Goal: Task Accomplishment & Management: Manage account settings

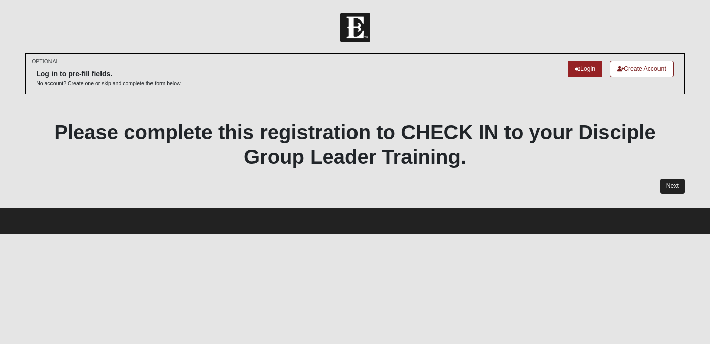
click at [673, 185] on link "Next" at bounding box center [672, 186] width 25 height 15
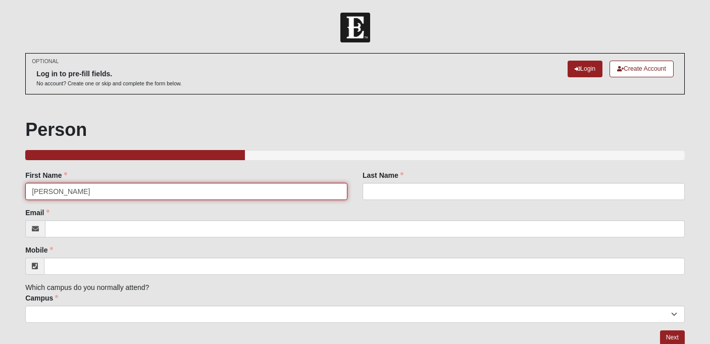
type input "Rosie"
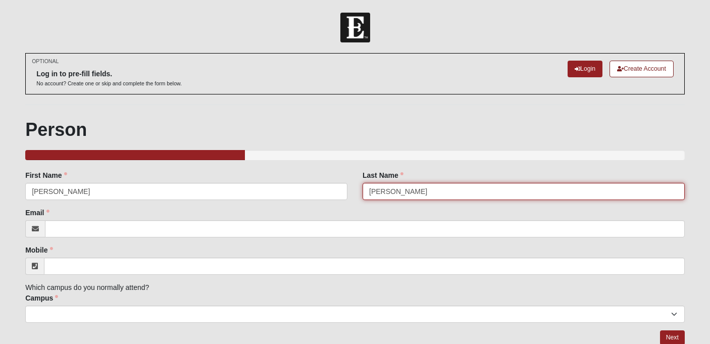
type input "Simms"
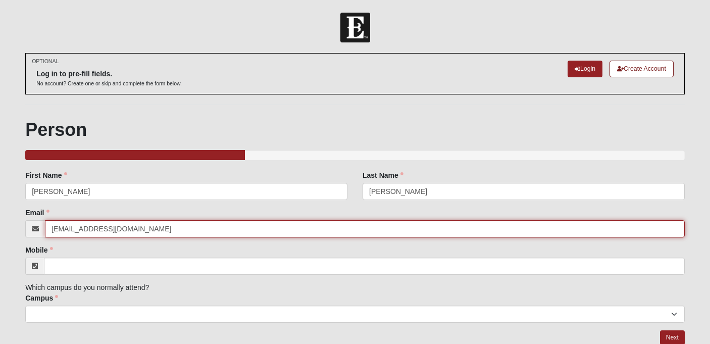
type input "[EMAIL_ADDRESS][DOMAIN_NAME]"
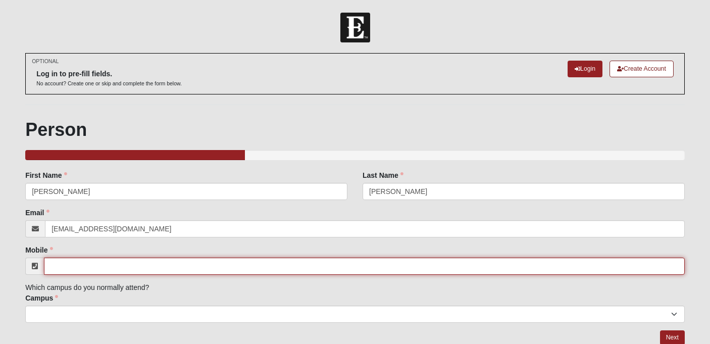
click at [245, 264] on input "Mobile" at bounding box center [364, 266] width 641 height 17
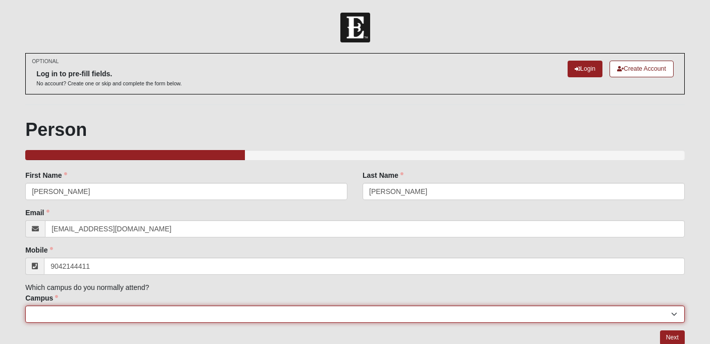
type input "(904) 214-4411"
select select "4"
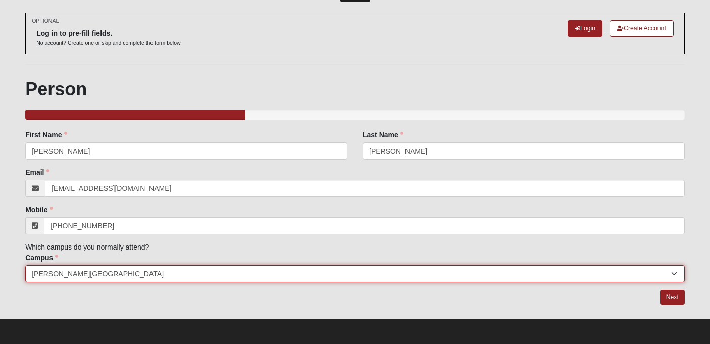
scroll to position [40, 0]
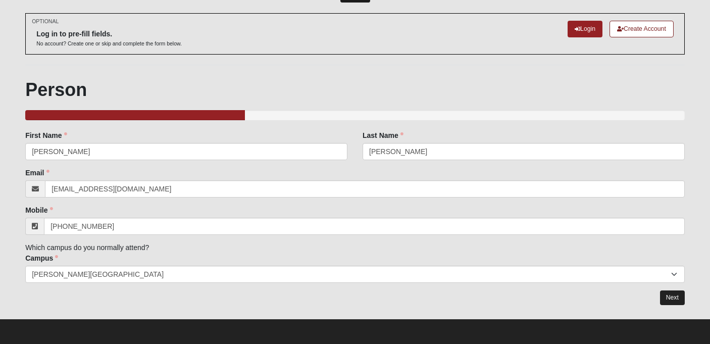
click at [683, 296] on link "Next" at bounding box center [672, 298] width 25 height 15
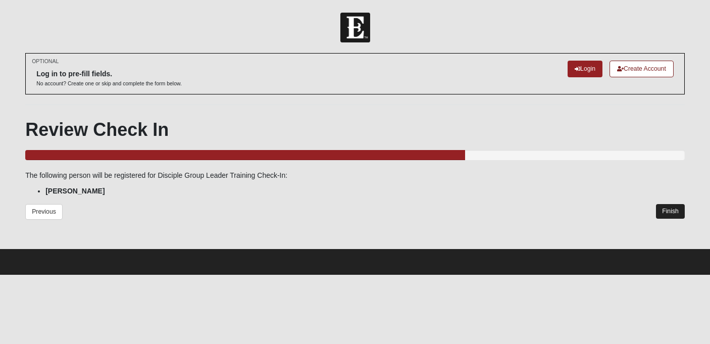
click at [679, 208] on link "Finish" at bounding box center [670, 211] width 29 height 15
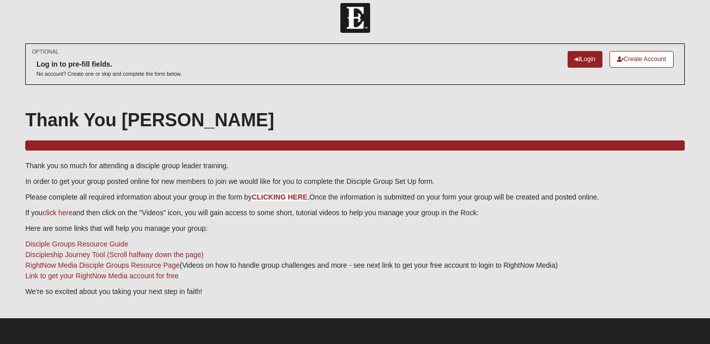
scroll to position [11, 0]
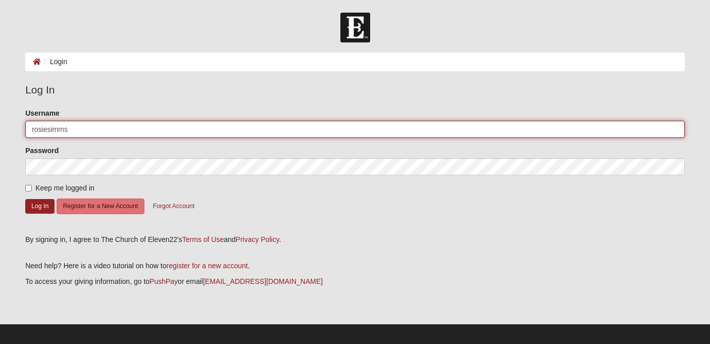
type input "rosiesimms"
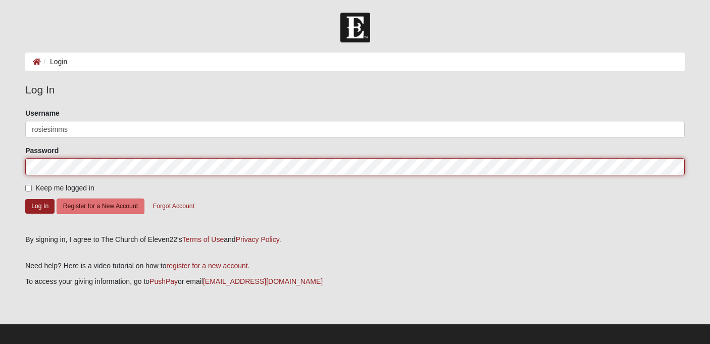
click at [39, 206] on button "Log In" at bounding box center [39, 206] width 29 height 15
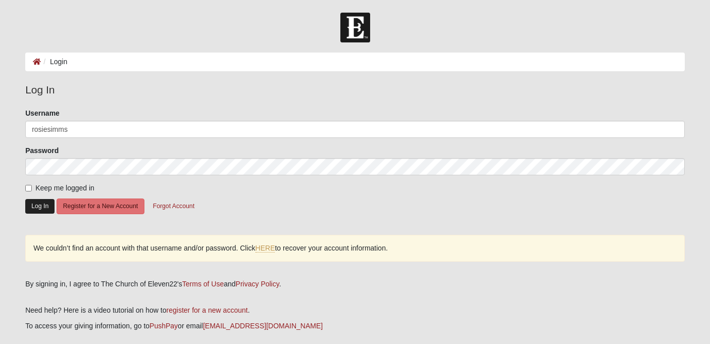
click at [42, 207] on button "Log In" at bounding box center [39, 206] width 29 height 15
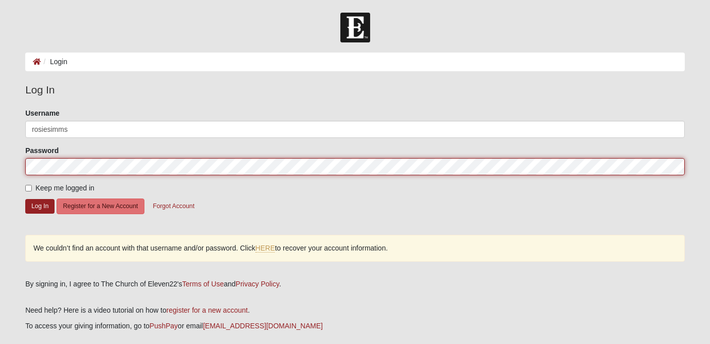
click at [39, 206] on button "Log In" at bounding box center [39, 206] width 29 height 15
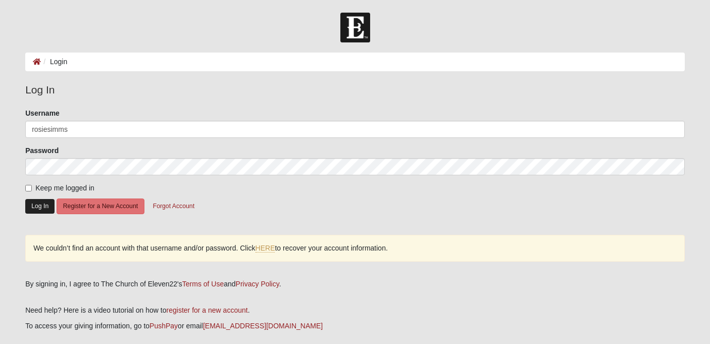
click at [47, 202] on button "Log In" at bounding box center [39, 206] width 29 height 15
click at [135, 203] on button "Register for a New Account" at bounding box center [101, 207] width 88 height 16
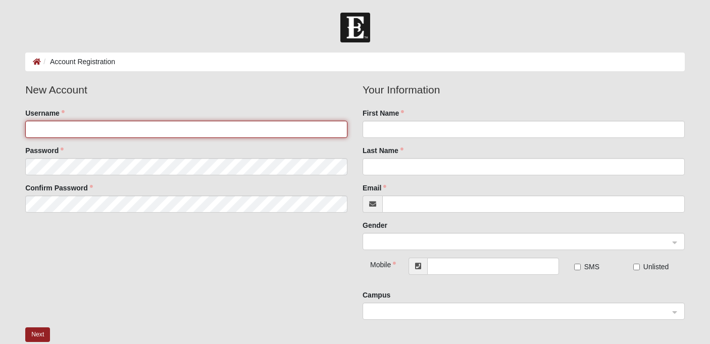
click at [293, 126] on input "Username" at bounding box center [186, 129] width 322 height 17
type input "rosiesimms"
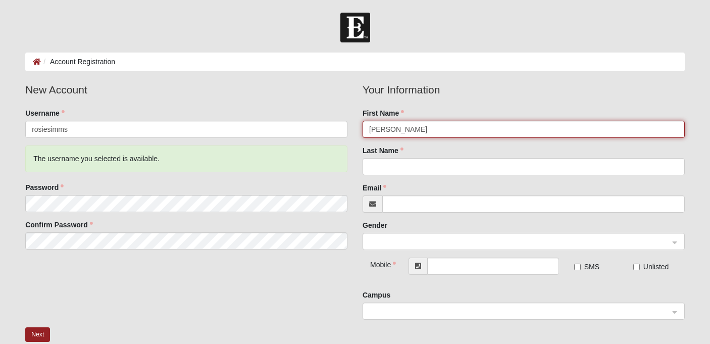
type input "Rosemarie"
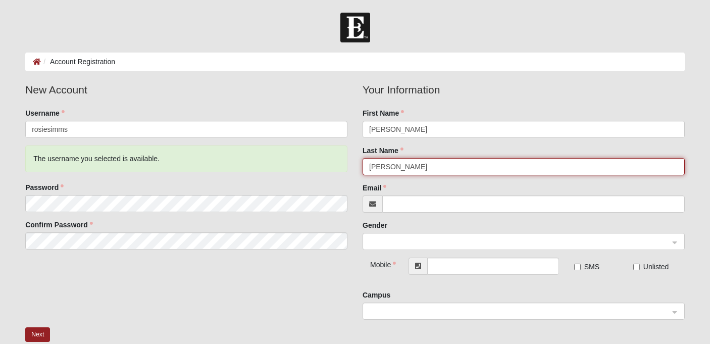
type input "Simms"
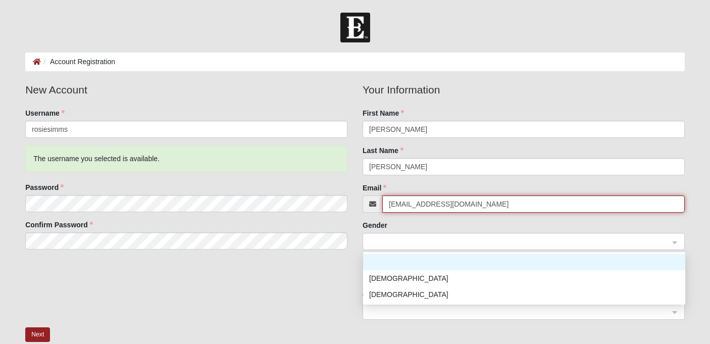
click at [405, 244] on span at bounding box center [519, 241] width 300 height 11
type input "[EMAIL_ADDRESS][DOMAIN_NAME]"
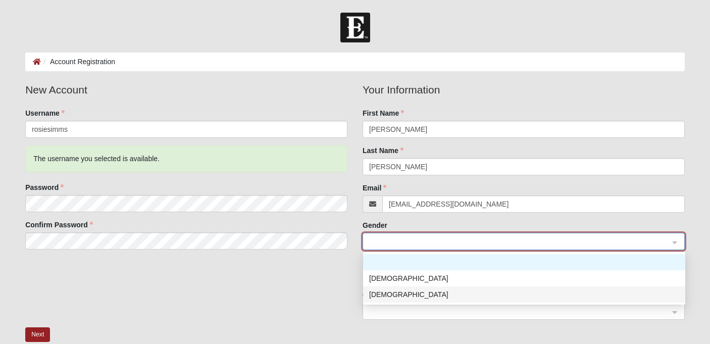
click at [394, 294] on div "[DEMOGRAPHIC_DATA]" at bounding box center [524, 294] width 310 height 11
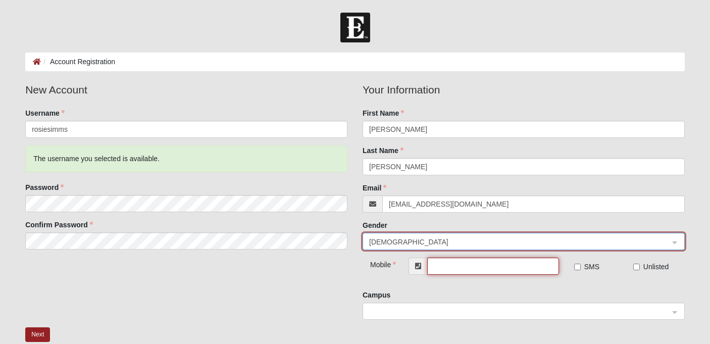
click at [448, 265] on input "text" at bounding box center [493, 266] width 132 height 17
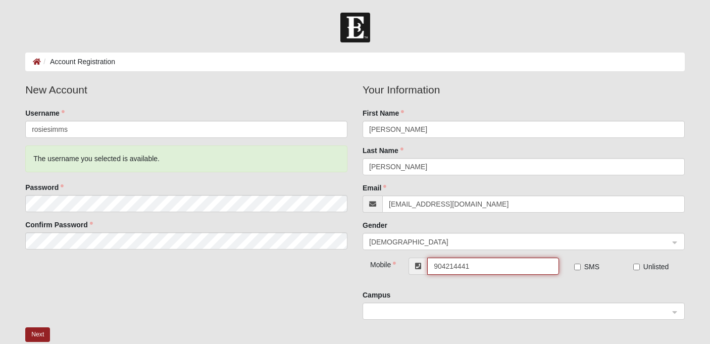
type input "[PHONE_NUMBER]"
click at [580, 267] on input "SMS" at bounding box center [578, 267] width 7 height 7
checkbox input "true"
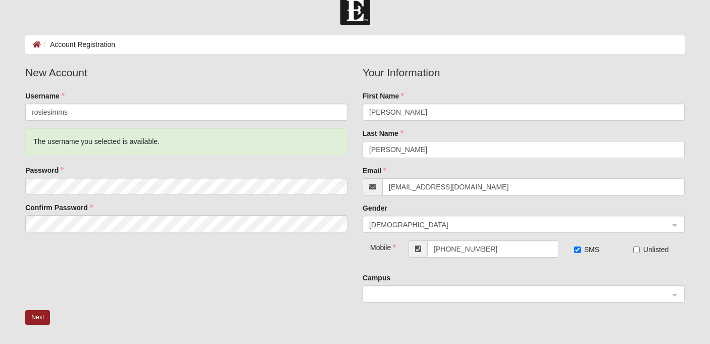
scroll to position [50, 0]
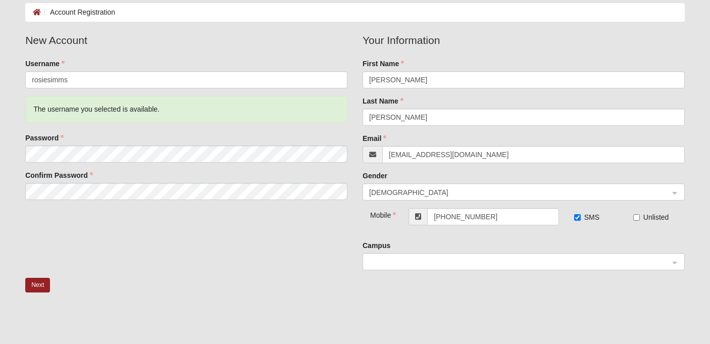
click at [544, 266] on span at bounding box center [519, 262] width 300 height 11
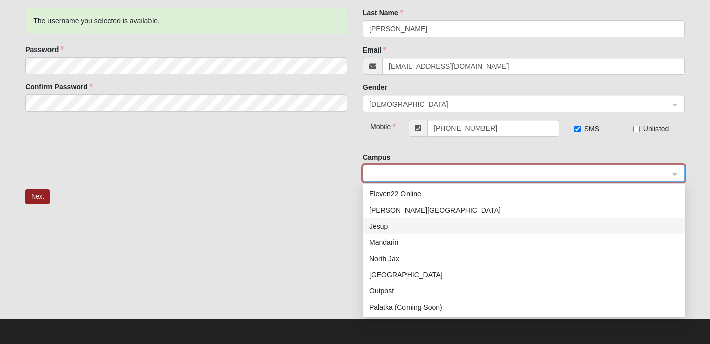
scroll to position [33, 0]
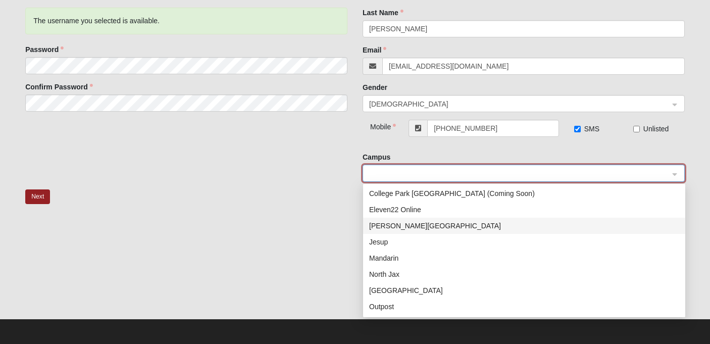
click at [412, 230] on div "Fleming Island" at bounding box center [524, 225] width 310 height 11
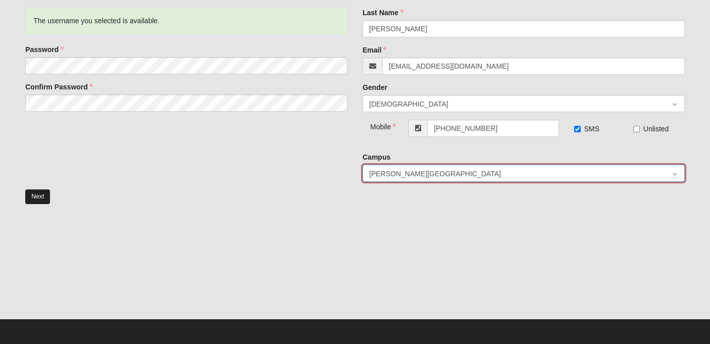
click at [38, 198] on button "Next" at bounding box center [37, 196] width 25 height 15
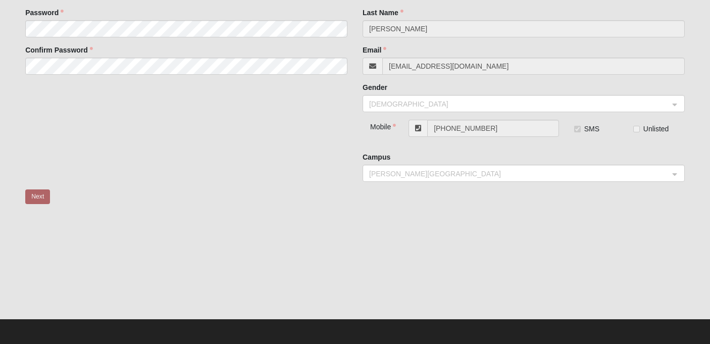
scroll to position [1, 0]
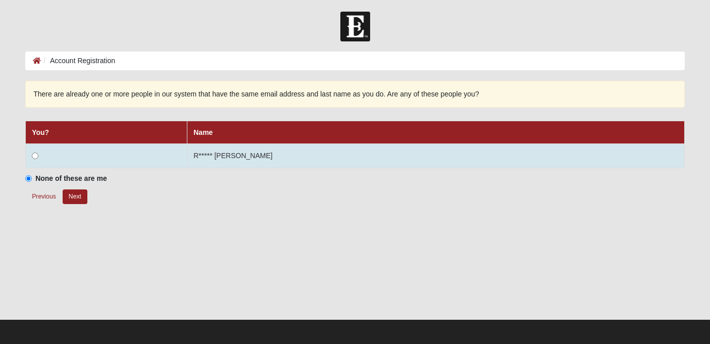
click at [35, 157] on input "radio" at bounding box center [35, 156] width 7 height 7
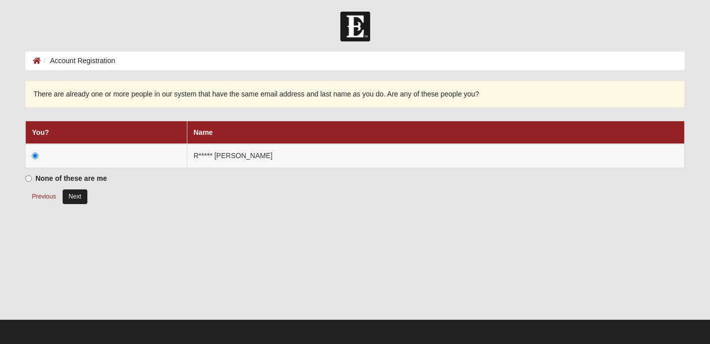
click at [78, 198] on button "Next" at bounding box center [75, 196] width 25 height 15
radio input "true"
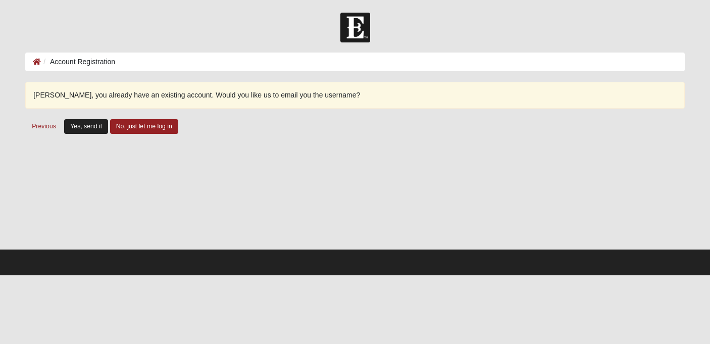
click at [82, 125] on button "Yes, send it" at bounding box center [86, 126] width 44 height 15
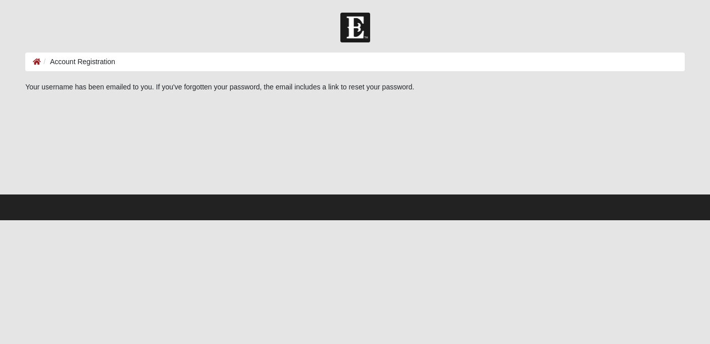
click at [33, 66] on li at bounding box center [37, 62] width 8 height 11
click at [37, 61] on icon at bounding box center [37, 61] width 8 height 7
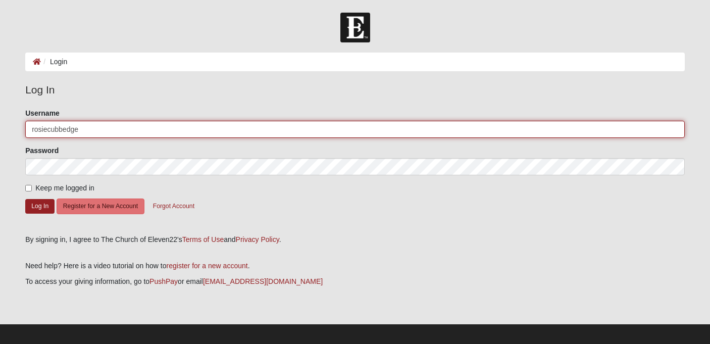
type input "rosiecubbedge"
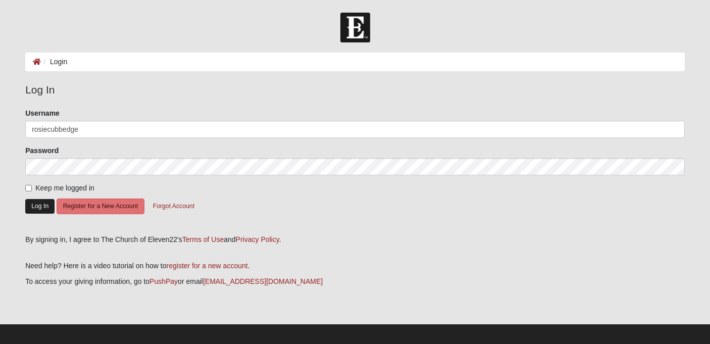
click at [40, 208] on button "Log In" at bounding box center [39, 206] width 29 height 15
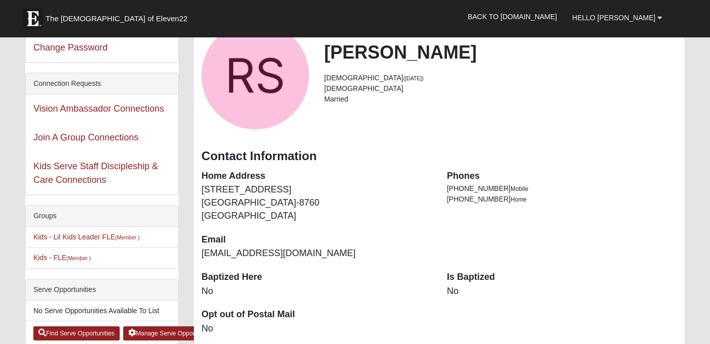
scroll to position [30, 0]
click at [645, 22] on link "Hello [PERSON_NAME]" at bounding box center [617, 17] width 105 height 25
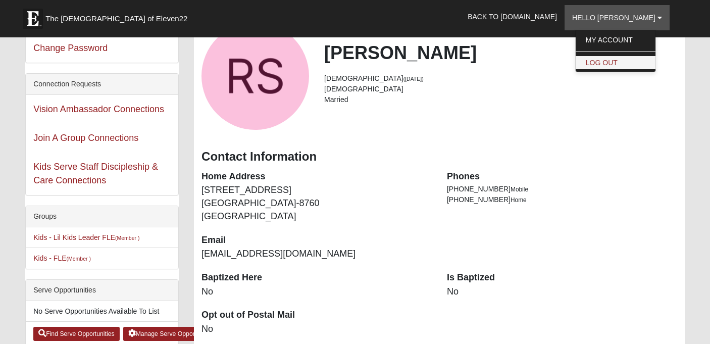
click at [639, 64] on link "Log Out" at bounding box center [616, 62] width 80 height 13
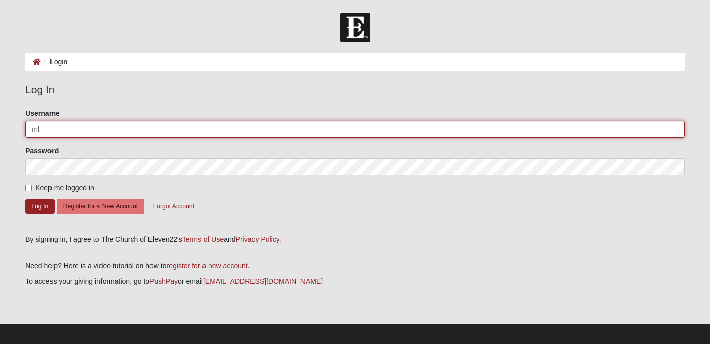
type input "m"
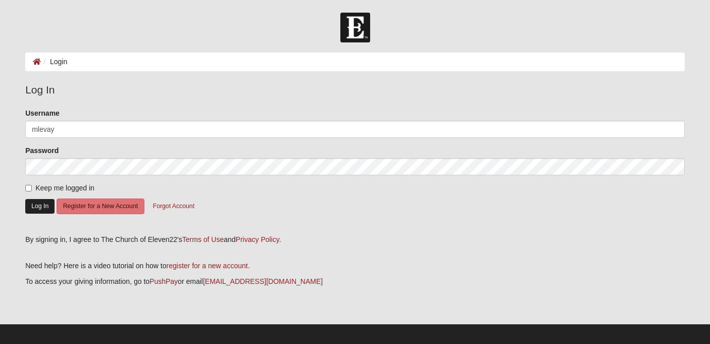
click at [40, 207] on button "Log In" at bounding box center [39, 206] width 29 height 15
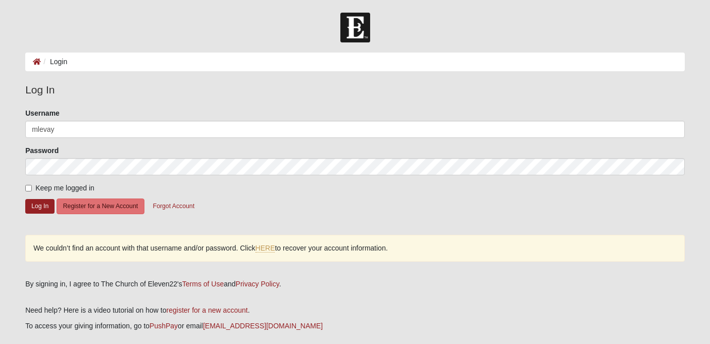
click at [82, 138] on form "Please correct the following: Username mlevay Password Keep me logged in Log In…" at bounding box center [355, 167] width 660 height 119
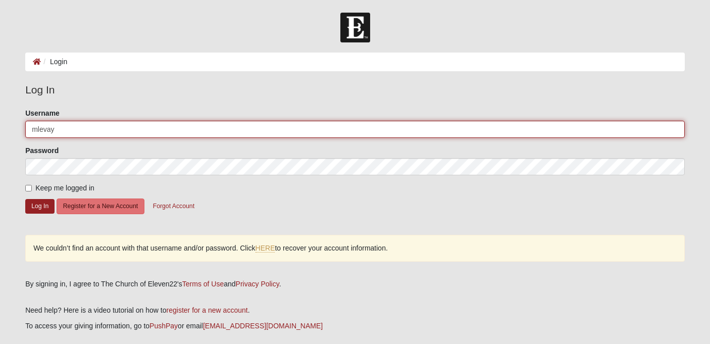
click at [83, 136] on input "mlevay" at bounding box center [355, 129] width 660 height 17
type input "[EMAIL_ADDRESS][DOMAIN_NAME]"
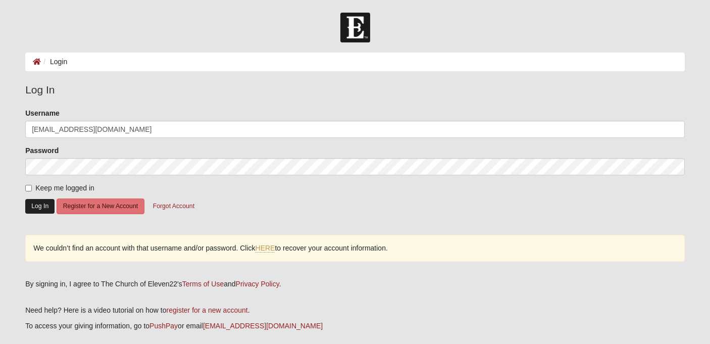
click at [38, 209] on button "Log In" at bounding box center [39, 206] width 29 height 15
click at [173, 210] on button "Forgot Account" at bounding box center [174, 207] width 55 height 16
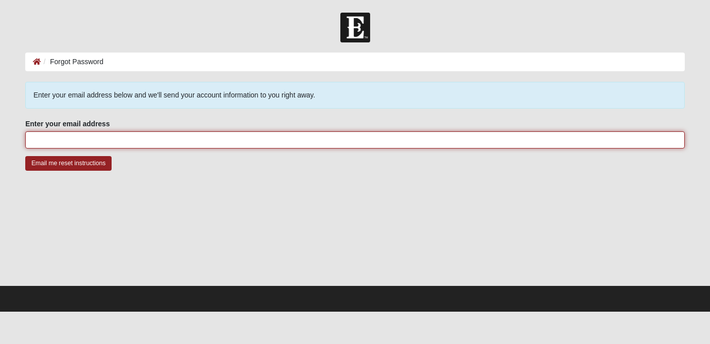
click at [160, 139] on input "Enter your email address" at bounding box center [355, 139] width 660 height 17
type input "[EMAIL_ADDRESS][DOMAIN_NAME]"
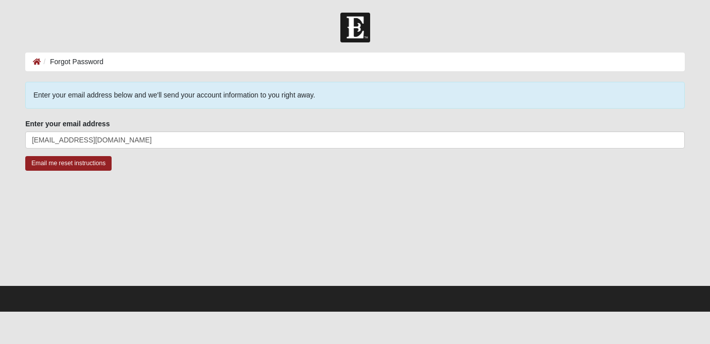
click at [99, 193] on div at bounding box center [355, 234] width 660 height 101
click at [82, 163] on input "Email me reset instructions" at bounding box center [68, 163] width 86 height 15
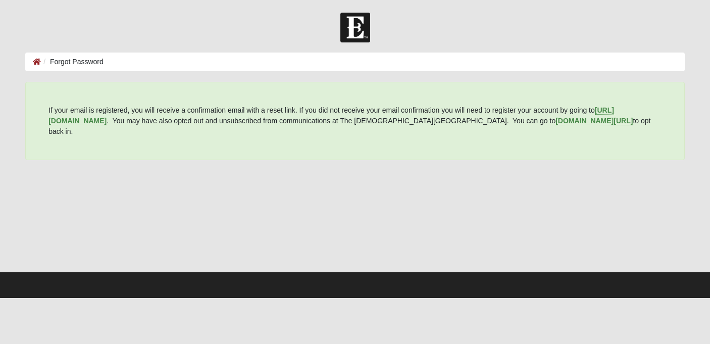
click at [169, 170] on div at bounding box center [355, 220] width 660 height 101
